Goal: Find specific page/section: Find specific page/section

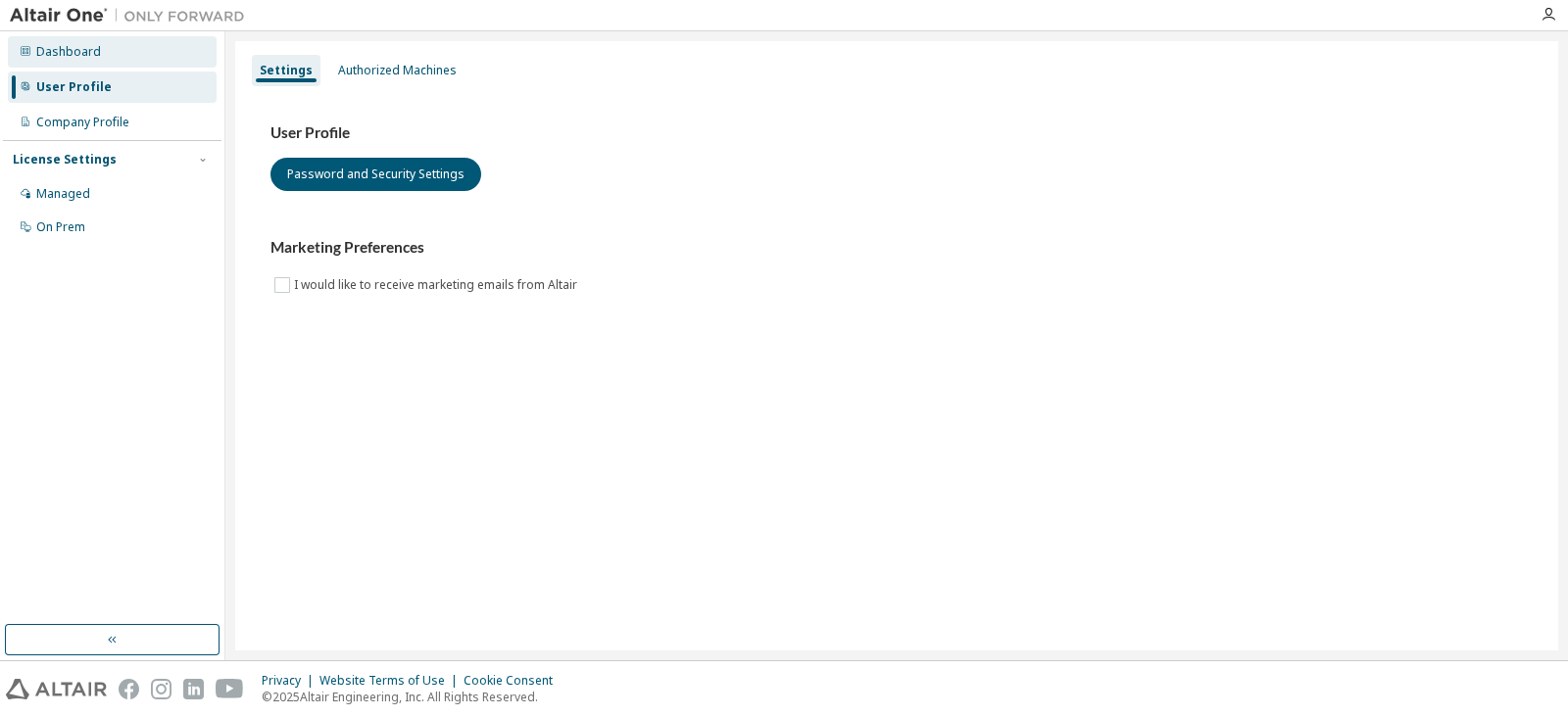
click at [178, 53] on div "Dashboard" at bounding box center [112, 52] width 208 height 31
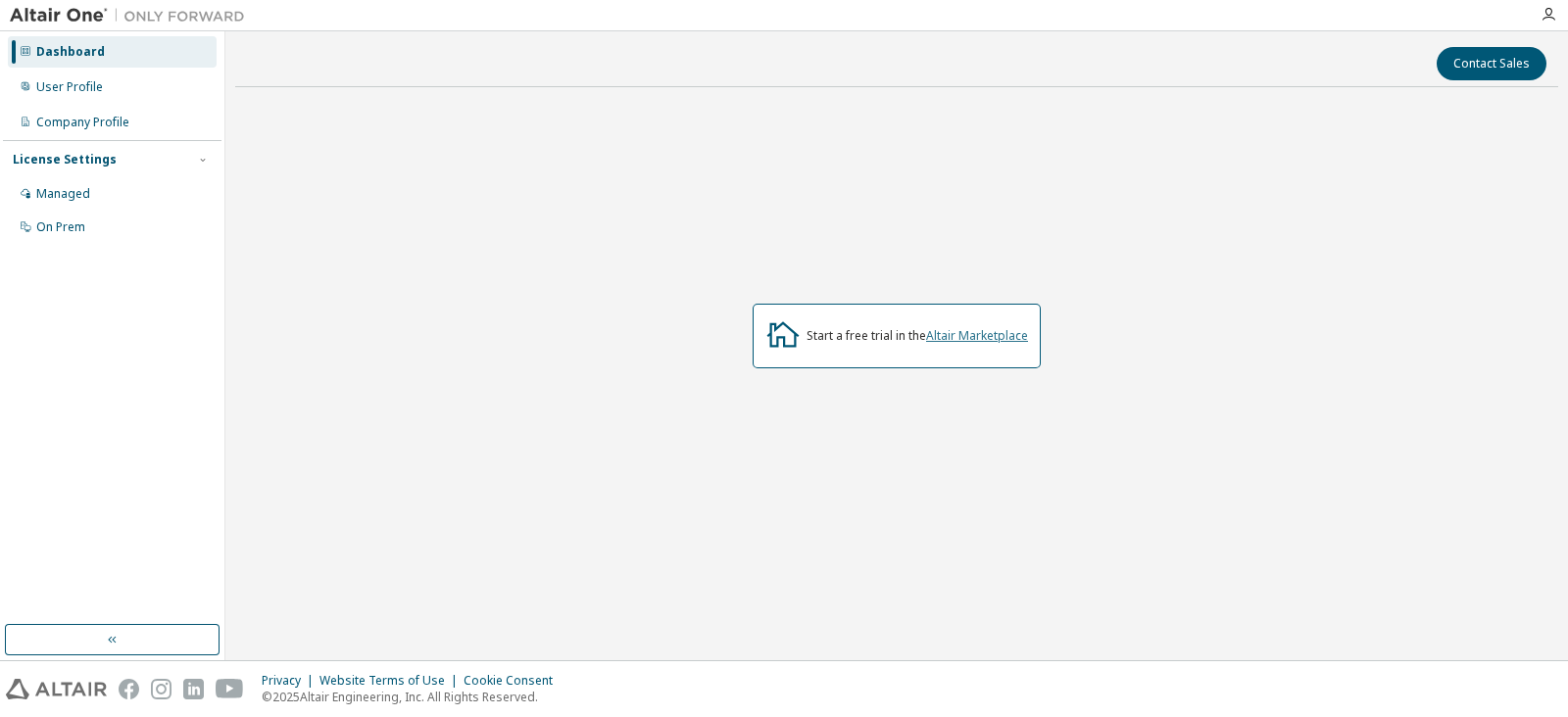
click at [970, 333] on link "Altair Marketplace" at bounding box center [977, 335] width 102 height 17
